Goal: Task Accomplishment & Management: Complete application form

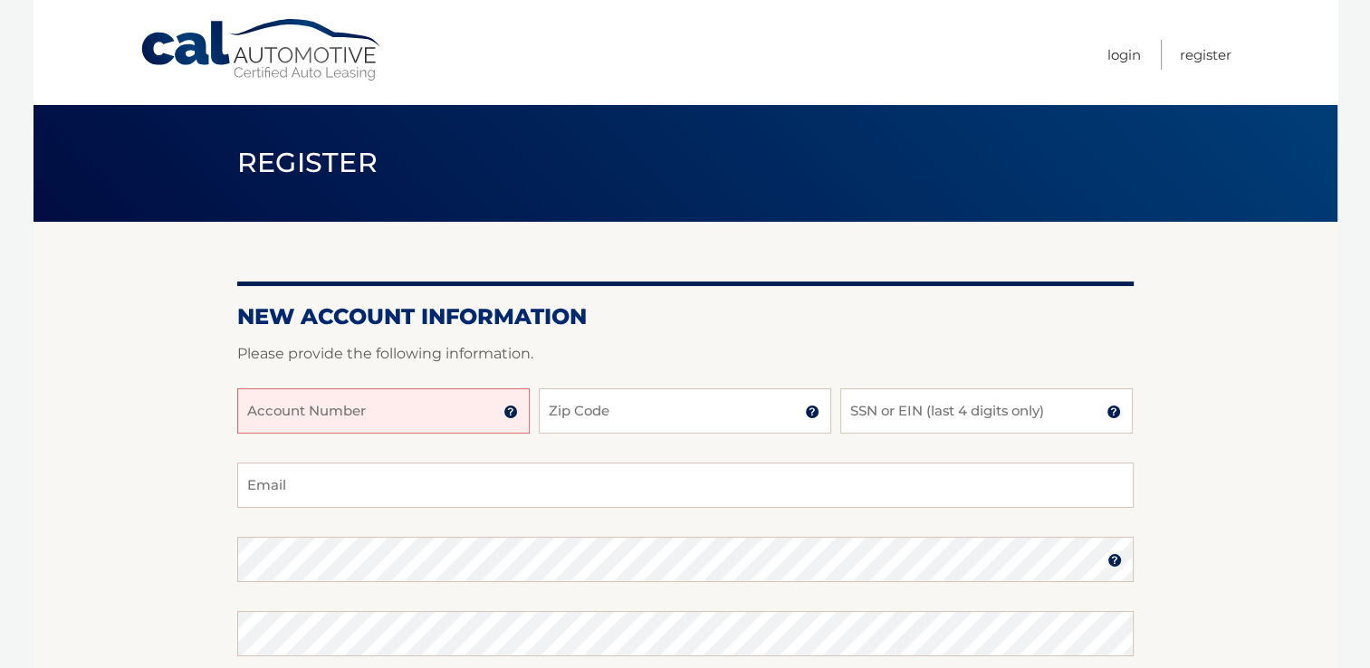
click at [424, 415] on input "Account Number" at bounding box center [383, 410] width 292 height 45
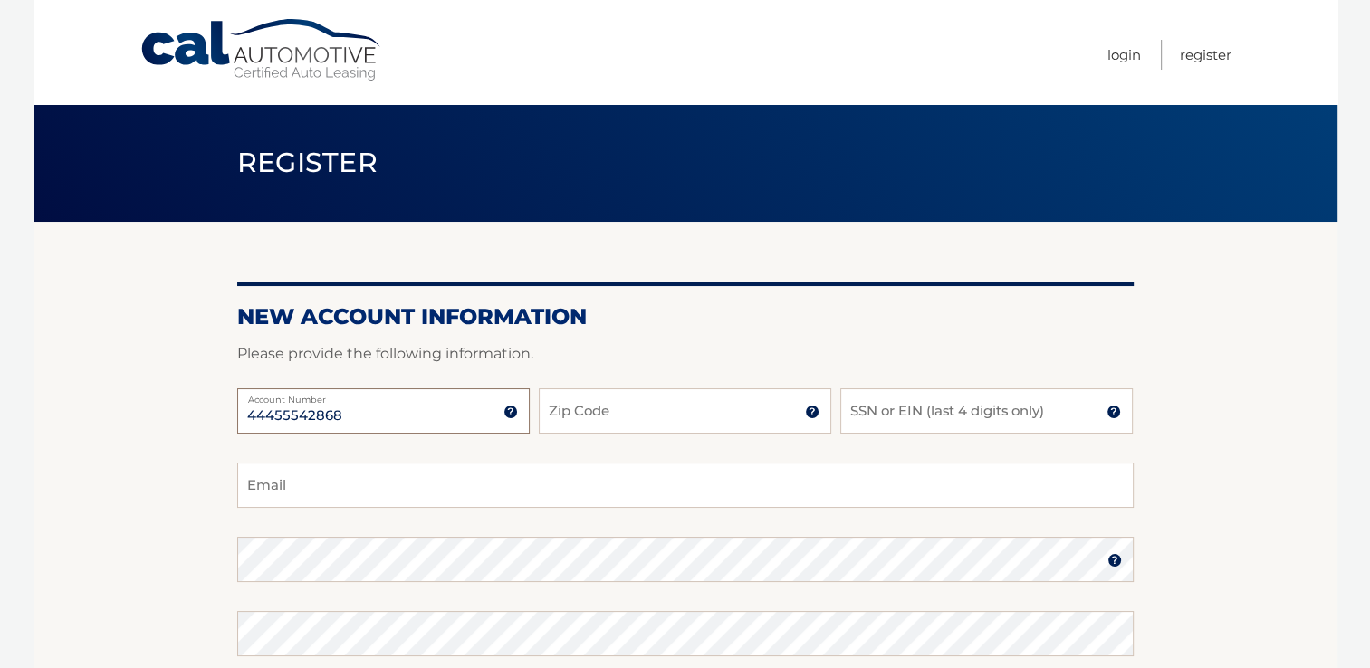
type input "44455542868"
click at [713, 414] on input "Zip Code" at bounding box center [685, 410] width 292 height 45
type input "18214"
click at [938, 425] on input "SSN or EIN (last 4 digits only)" at bounding box center [986, 410] width 292 height 45
type input "1753"
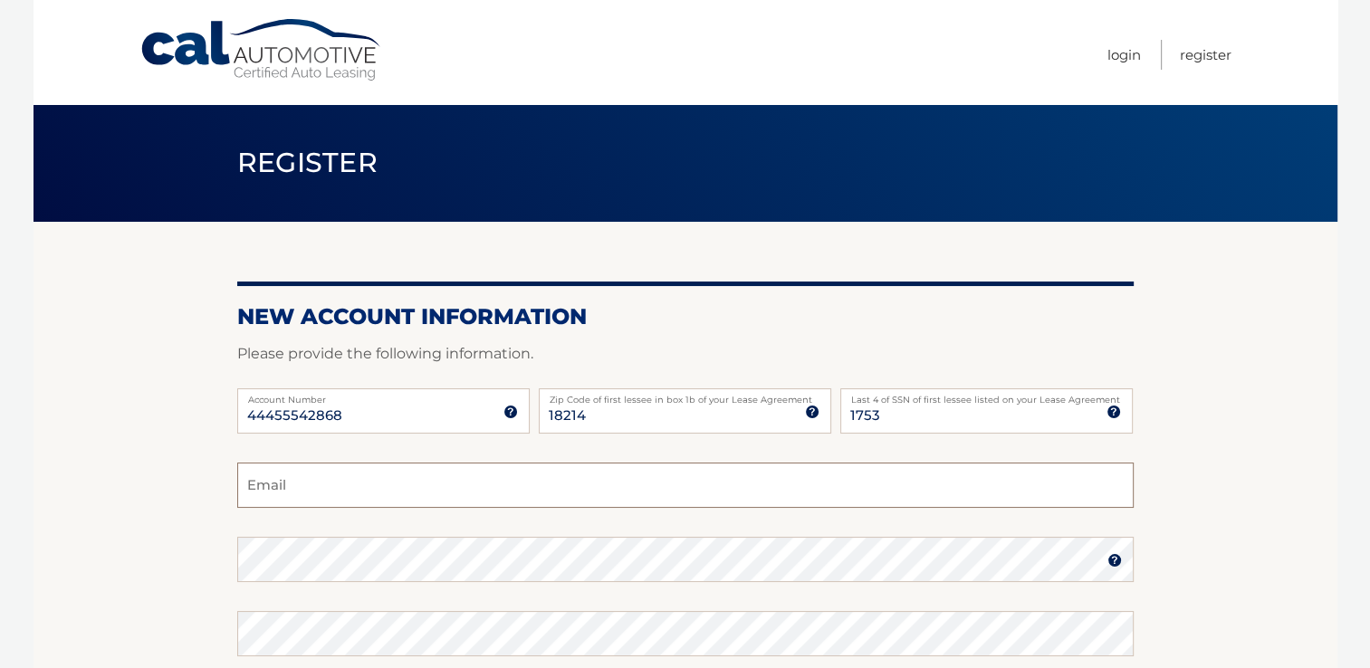
click at [570, 482] on input "Email" at bounding box center [685, 485] width 896 height 45
type input "[EMAIL_ADDRESS][DOMAIN_NAME]"
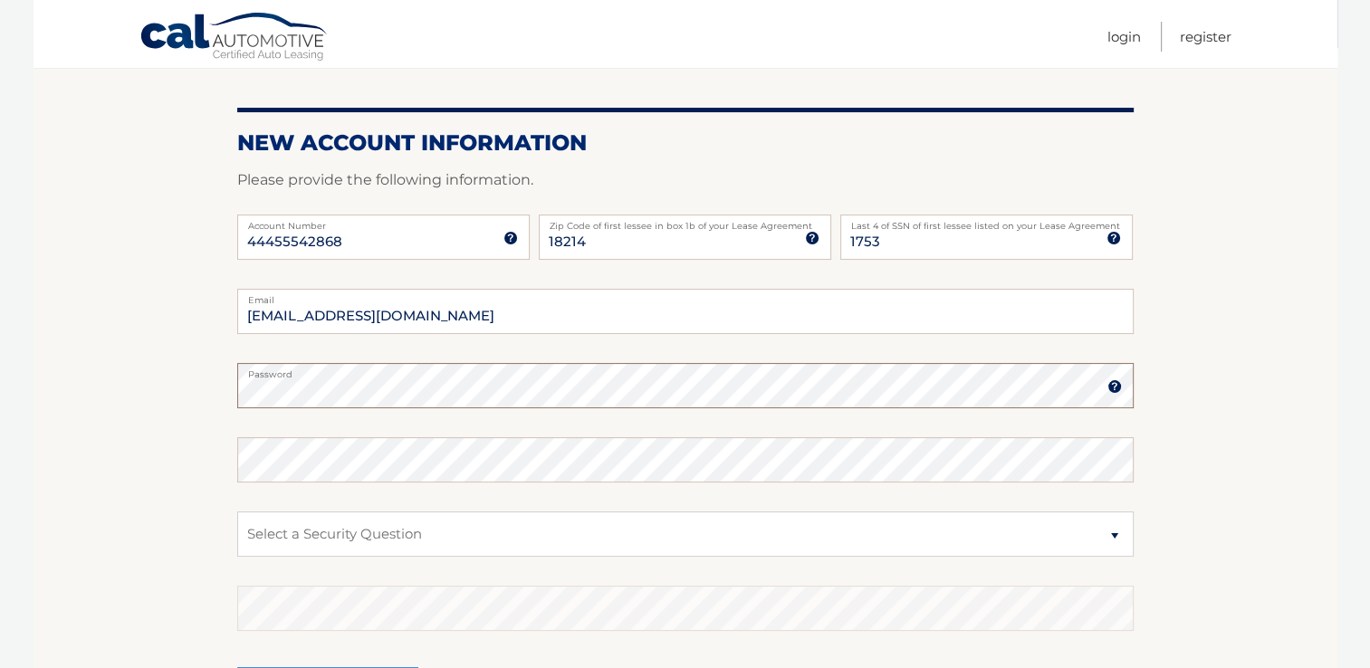
scroll to position [181, 0]
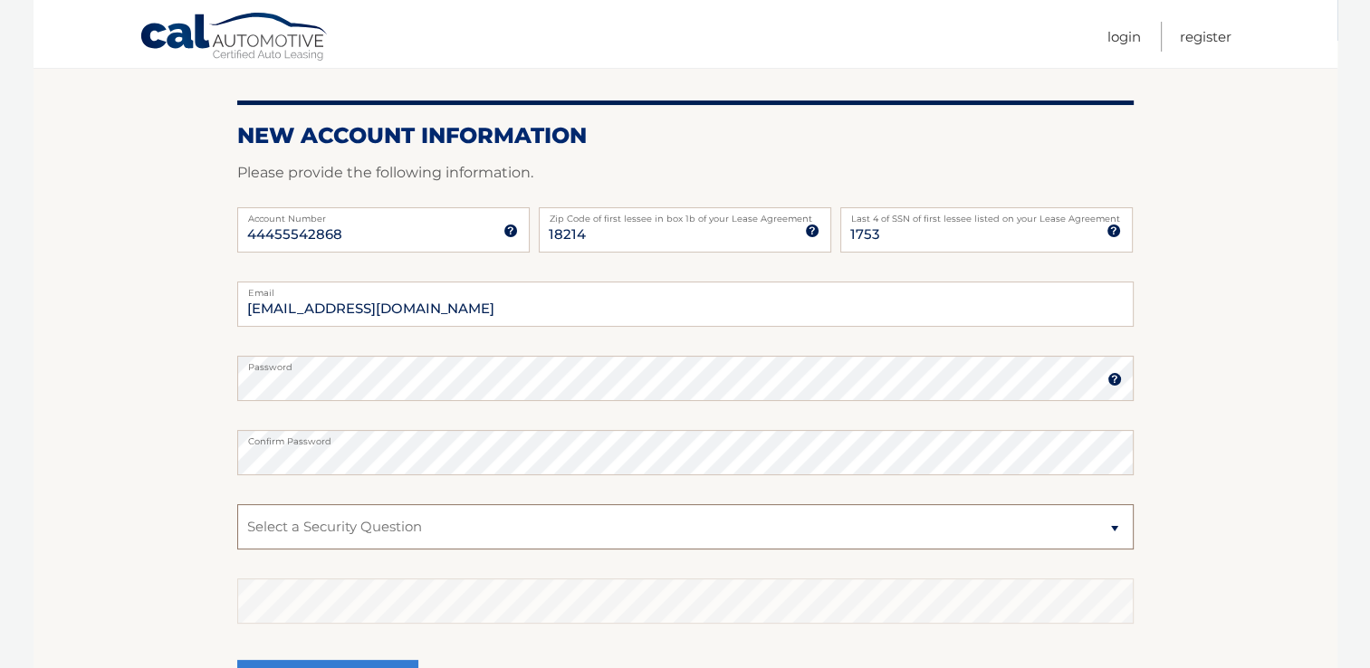
click at [1115, 524] on select "Select a Security Question What was the name of your elementary school? What is…" at bounding box center [685, 526] width 896 height 45
select select "1"
click at [237, 504] on select "Select a Security Question What was the name of your elementary school? What is…" at bounding box center [685, 526] width 896 height 45
click at [596, 525] on select "Select a Security Question What was the name of your elementary school? What is…" at bounding box center [685, 526] width 896 height 45
click at [594, 528] on select "Select a Security Question What was the name of your elementary school? What is…" at bounding box center [685, 526] width 896 height 45
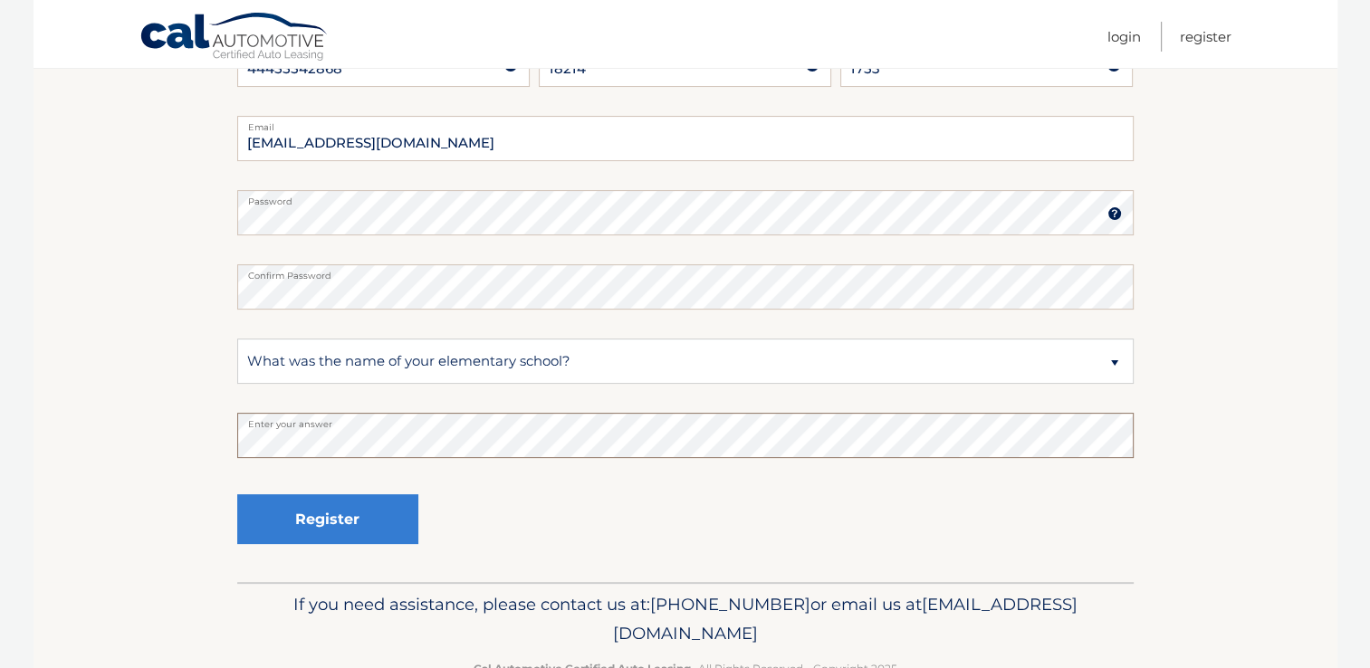
scroll to position [397, 0]
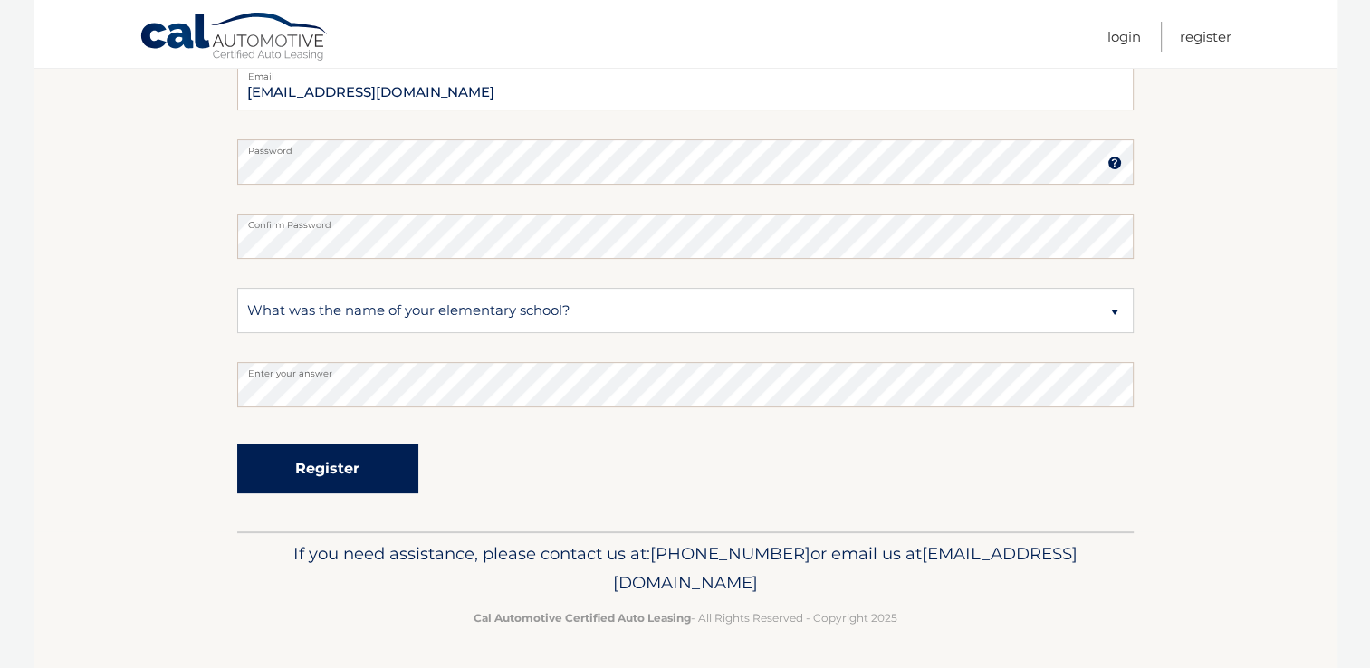
click at [301, 483] on button "Register" at bounding box center [327, 469] width 181 height 50
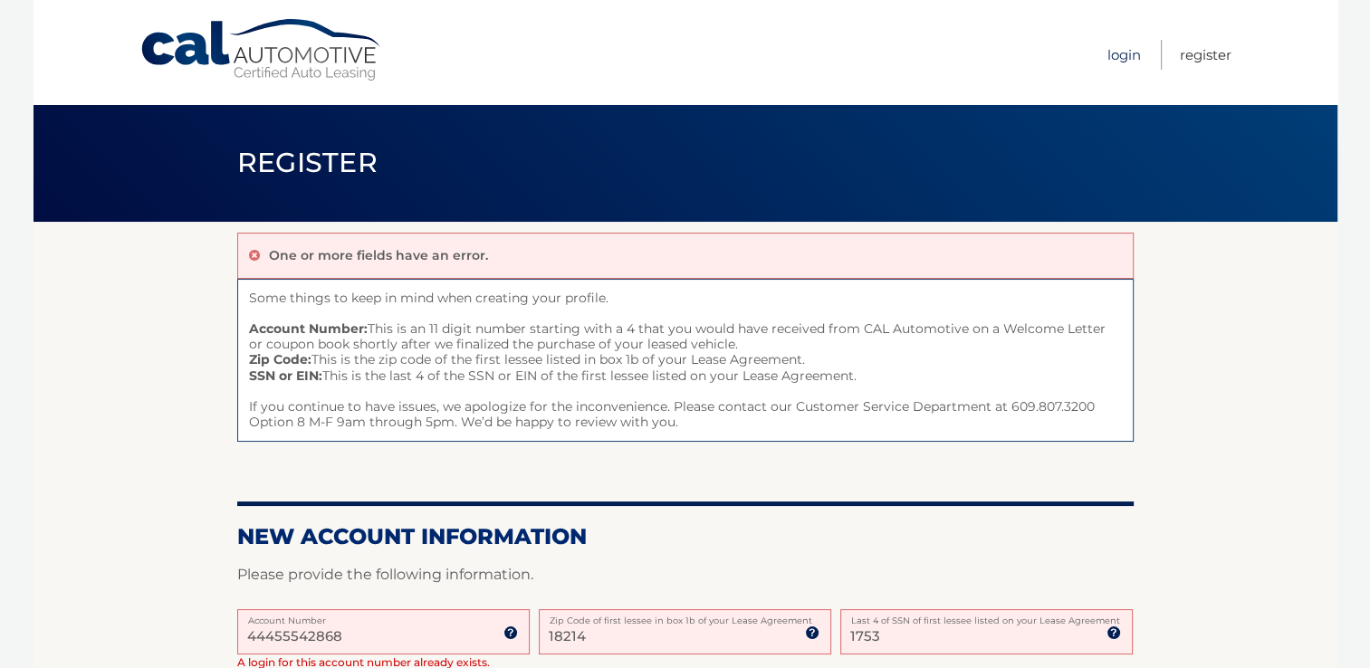
click at [1125, 55] on link "Login" at bounding box center [1123, 55] width 33 height 30
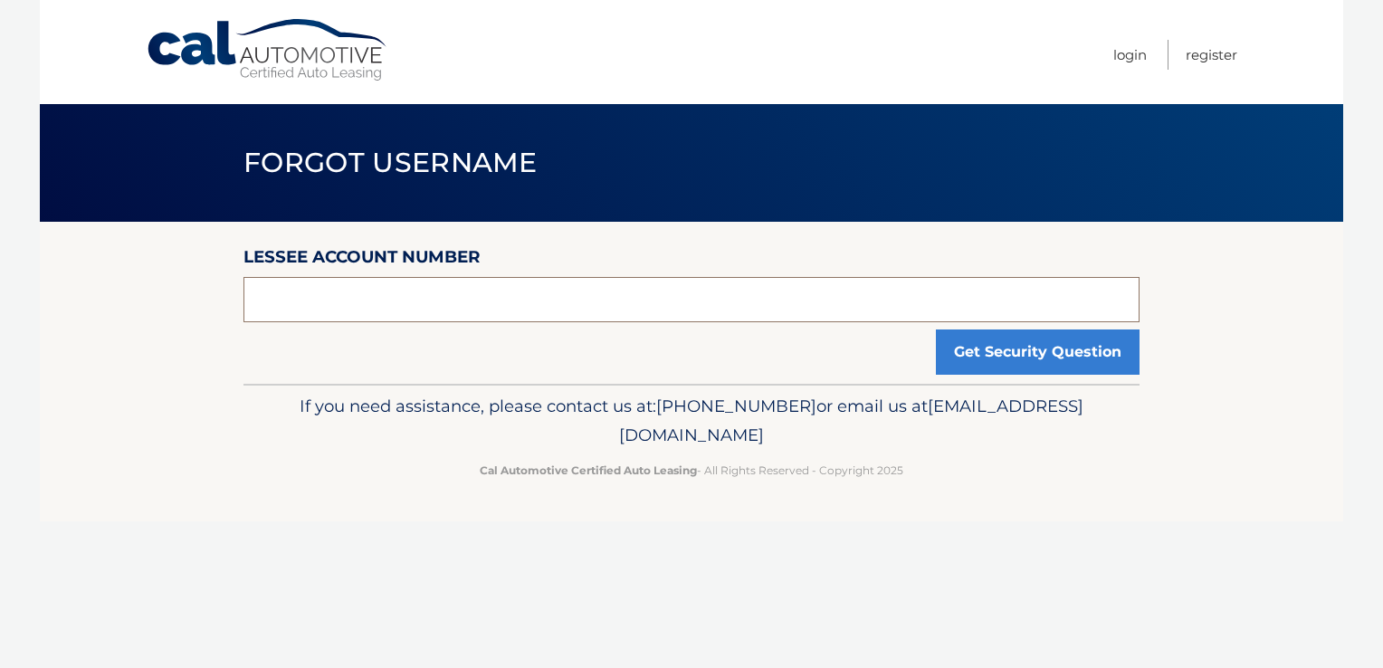
click at [471, 308] on input "text" at bounding box center [692, 299] width 896 height 45
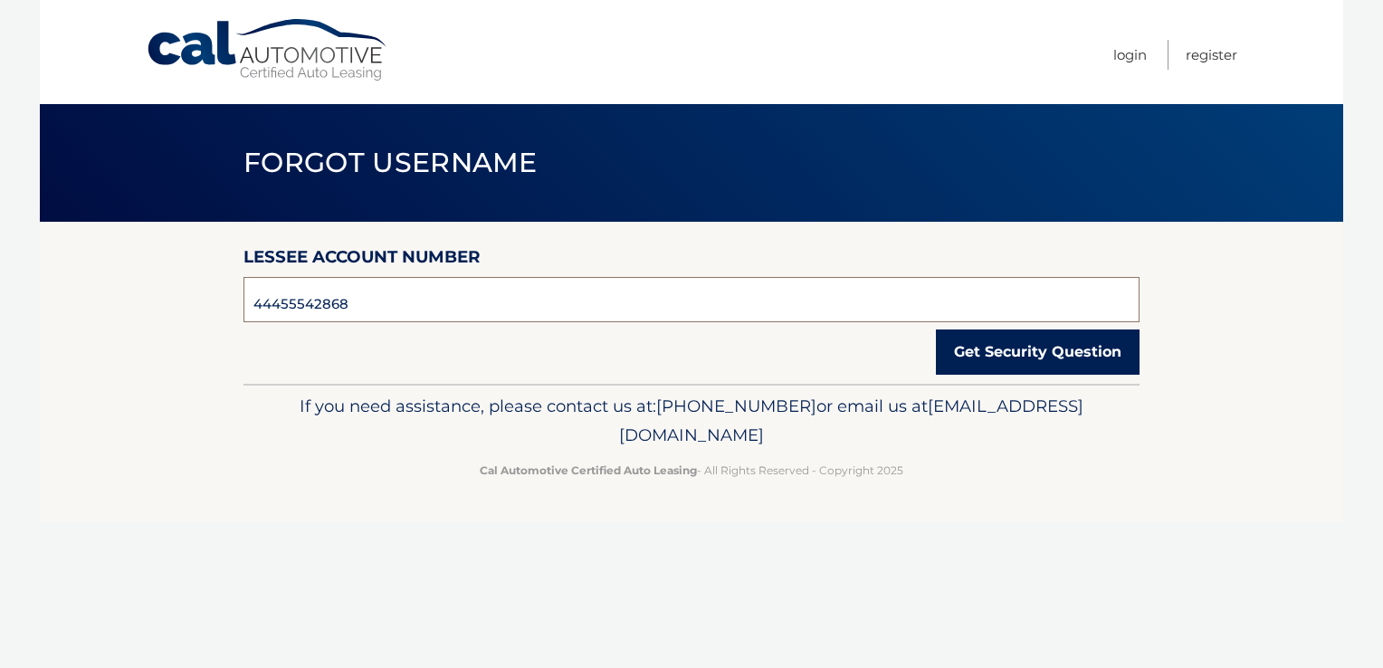
type input "44455542868"
click at [1054, 364] on button "Get Security Question" at bounding box center [1038, 352] width 204 height 45
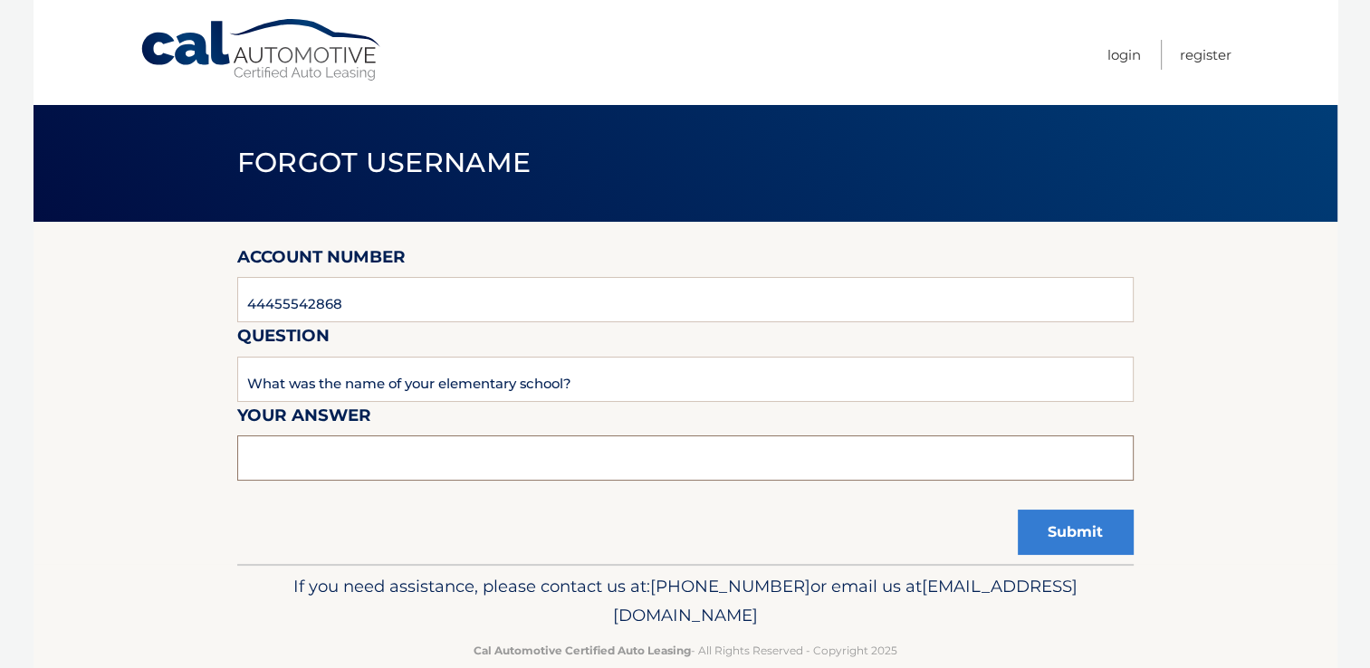
click at [473, 463] on input "text" at bounding box center [685, 457] width 896 height 45
type input "Mahanoy"
click at [1078, 538] on button "Submit" at bounding box center [1076, 532] width 116 height 45
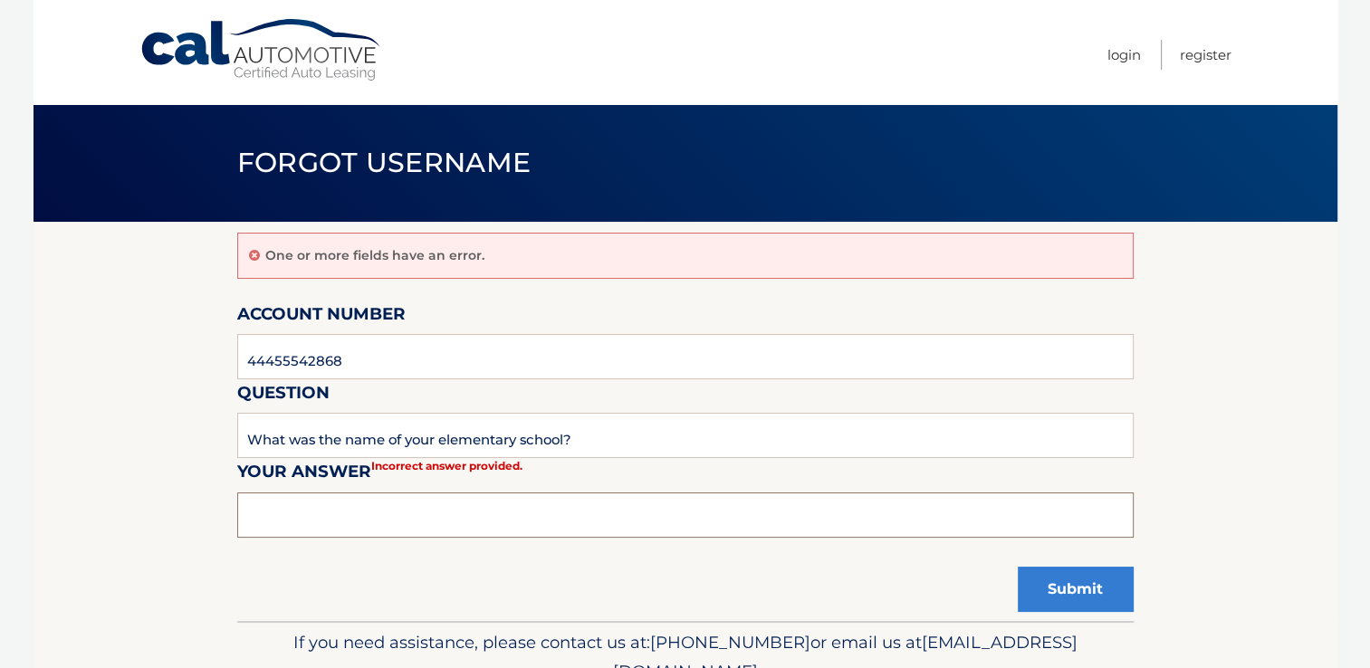
click at [462, 518] on input "text" at bounding box center [685, 514] width 896 height 45
type input "mahanoy area"
click at [1079, 604] on button "Submit" at bounding box center [1076, 589] width 116 height 45
click at [327, 523] on input "text" at bounding box center [685, 514] width 896 height 45
type input "[GEOGRAPHIC_DATA] area"
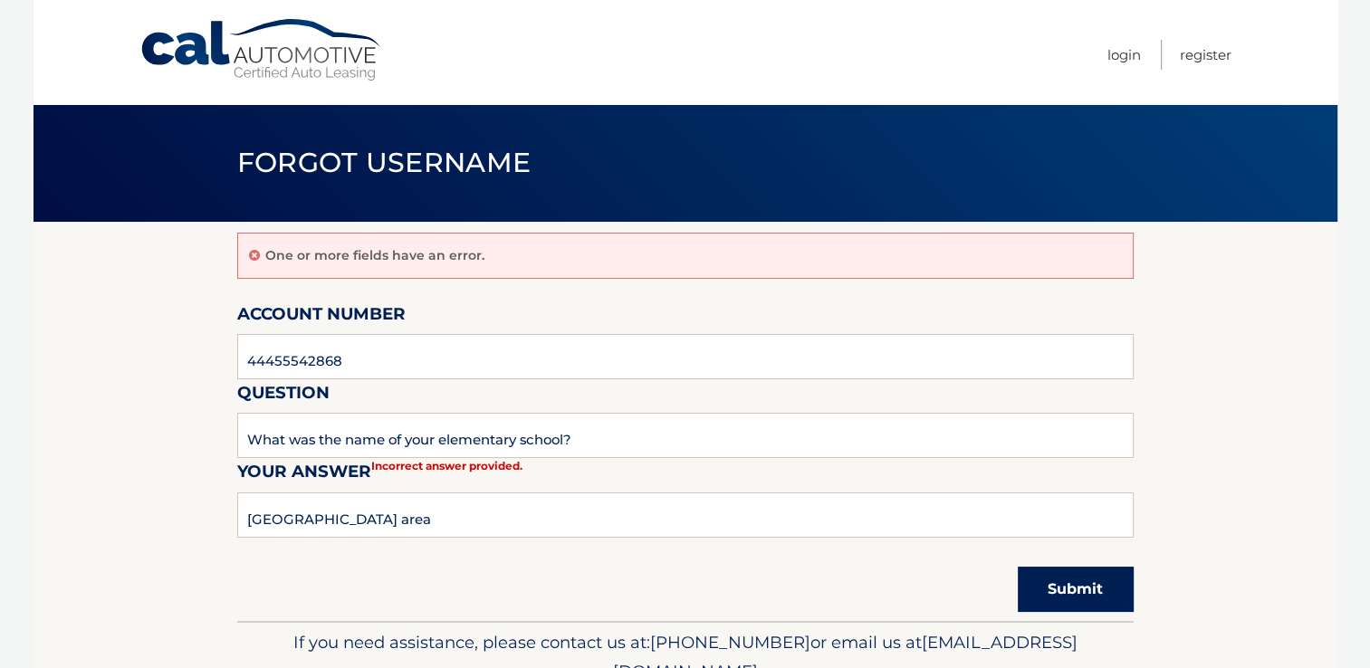
click at [1085, 596] on button "Submit" at bounding box center [1076, 589] width 116 height 45
click at [320, 516] on input "text" at bounding box center [685, 514] width 896 height 45
type input "Mahanoy Area"
click at [1050, 575] on button "Submit" at bounding box center [1076, 589] width 116 height 45
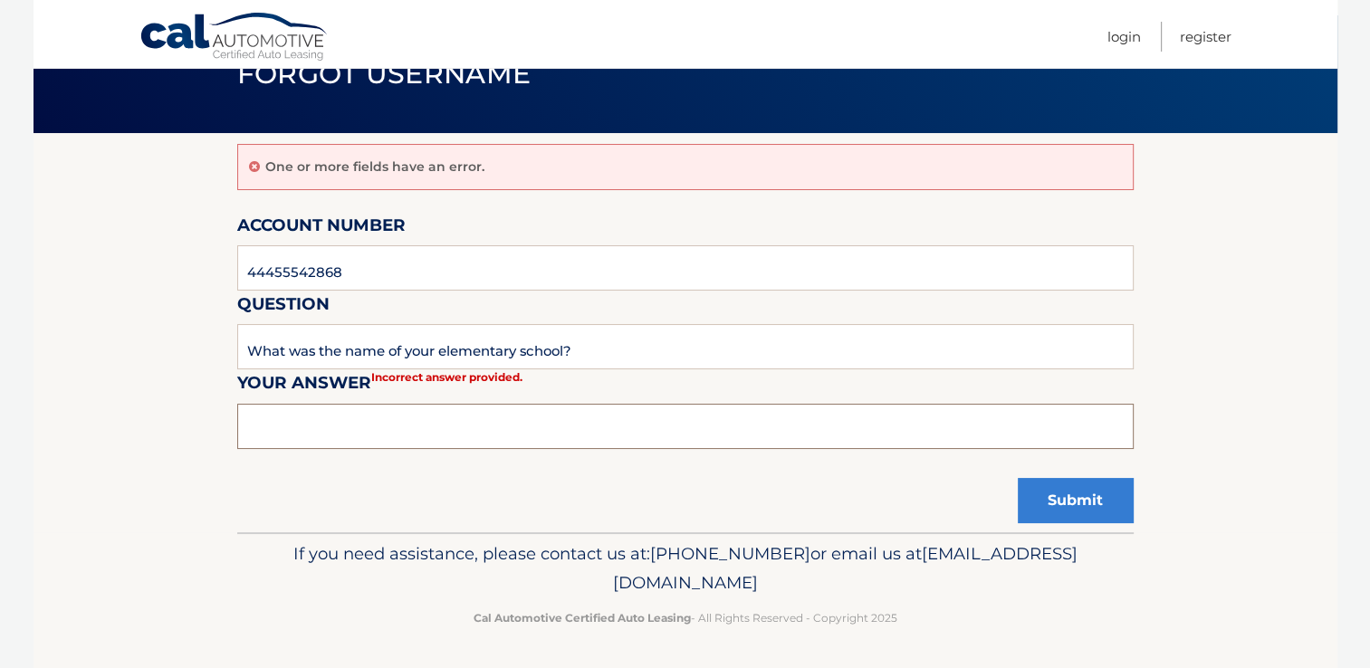
click at [385, 429] on input "text" at bounding box center [685, 426] width 896 height 45
type input "mahanoy area"
click at [812, 270] on input "44455542868" at bounding box center [685, 267] width 896 height 45
click at [1075, 510] on button "Submit" at bounding box center [1076, 500] width 116 height 45
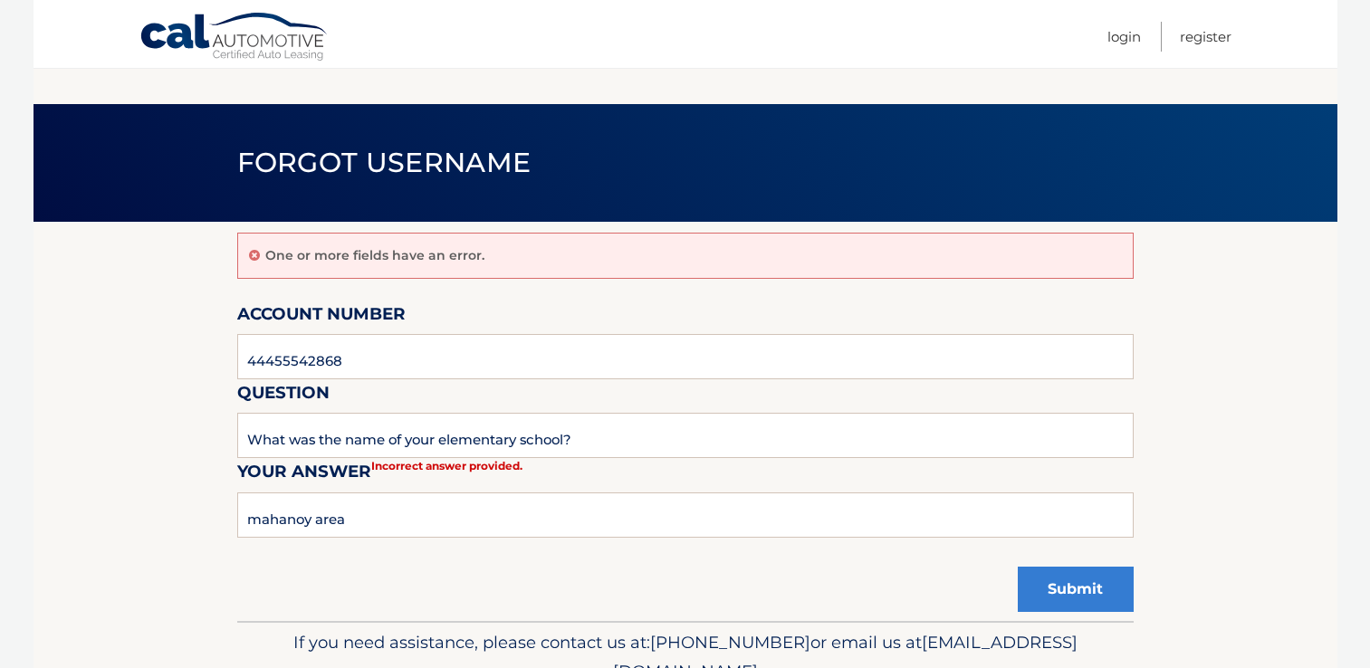
scroll to position [89, 0]
